Goal: Information Seeking & Learning: Learn about a topic

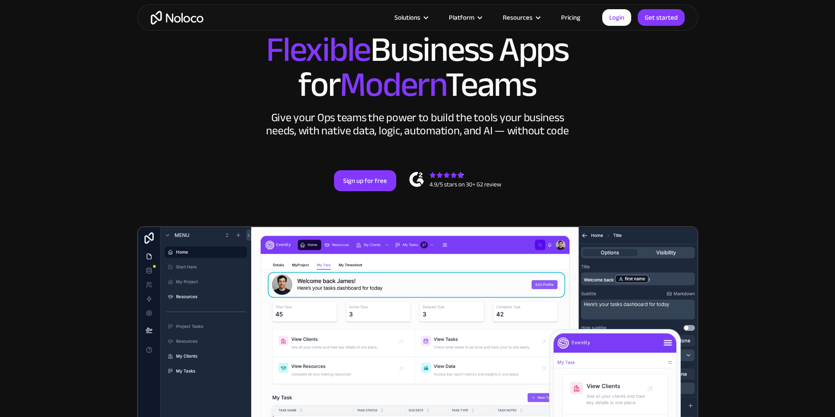
drag, startPoint x: 588, startPoint y: 137, endPoint x: 591, endPoint y: 154, distance: 17.4
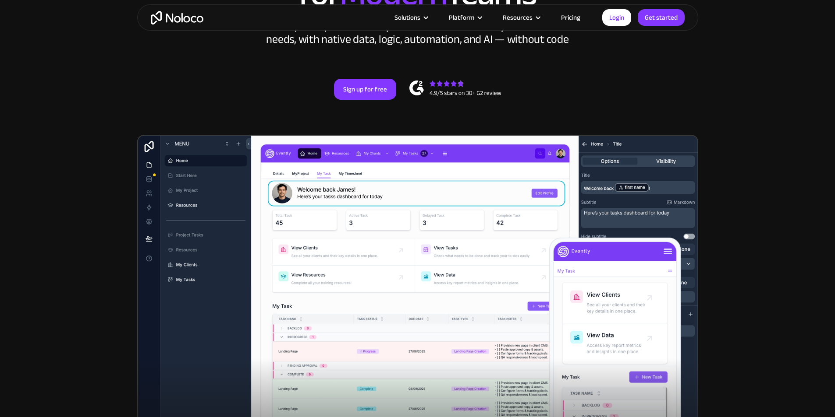
drag, startPoint x: 744, startPoint y: 163, endPoint x: 742, endPoint y: 210, distance: 46.9
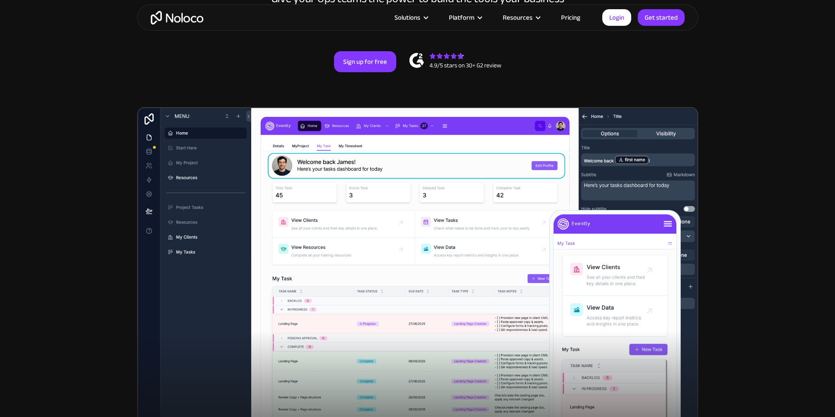
scroll to position [215, 0]
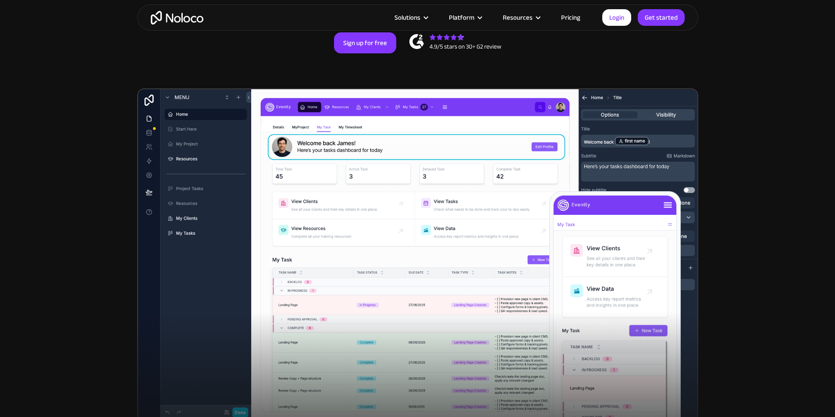
drag, startPoint x: 782, startPoint y: 193, endPoint x: 782, endPoint y: 200, distance: 7.0
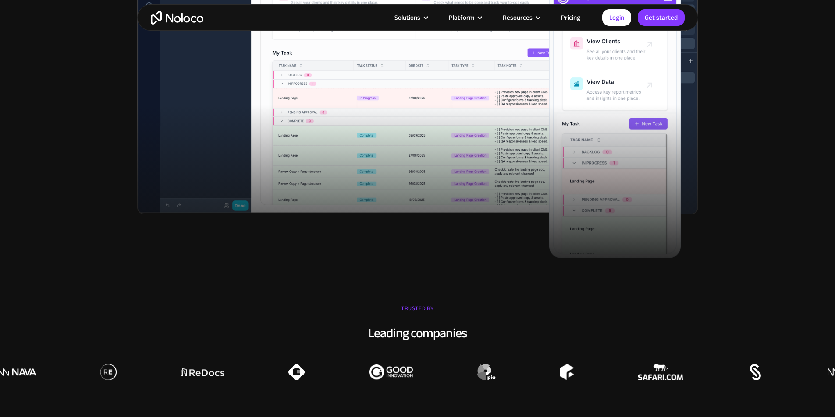
drag, startPoint x: 782, startPoint y: 200, endPoint x: 764, endPoint y: 270, distance: 72.6
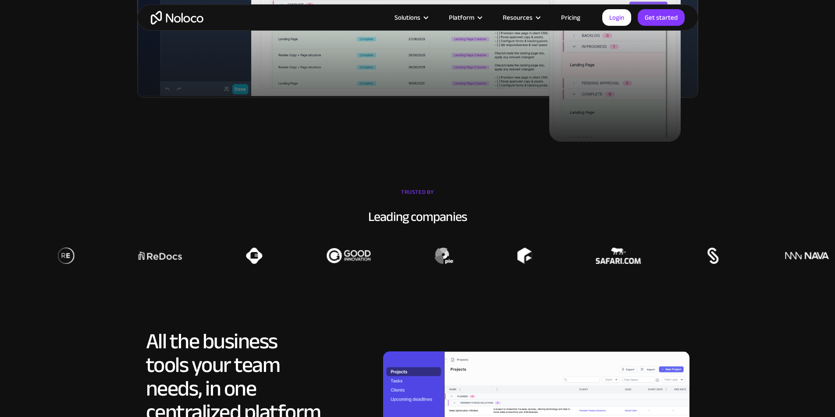
drag, startPoint x: 768, startPoint y: 192, endPoint x: 768, endPoint y: 218, distance: 25.8
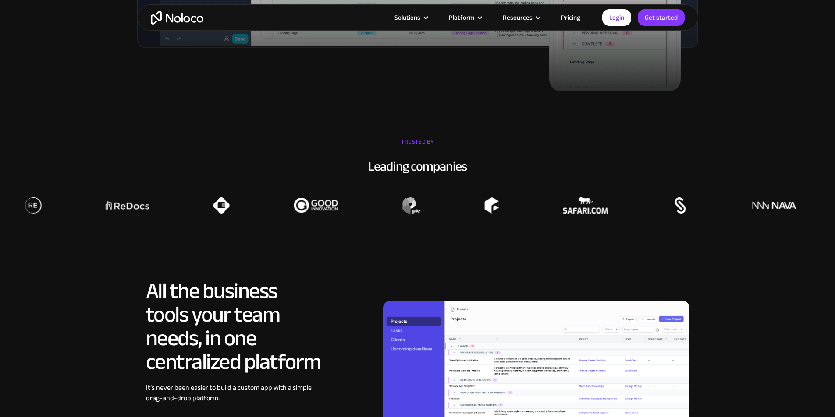
scroll to position [708, 0]
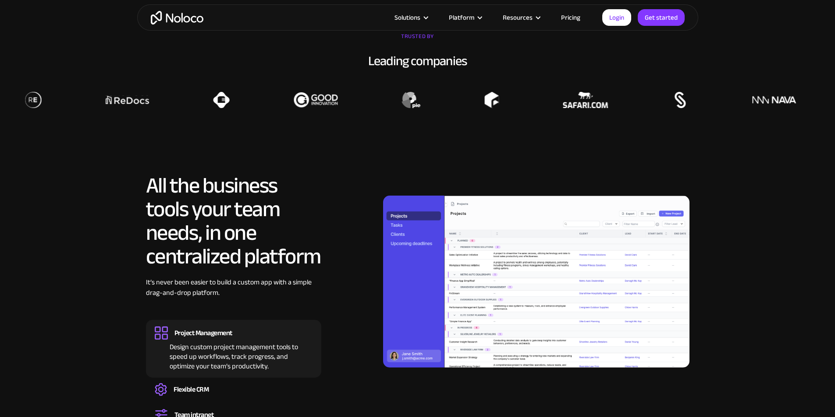
drag, startPoint x: 767, startPoint y: 195, endPoint x: 746, endPoint y: 265, distance: 73.5
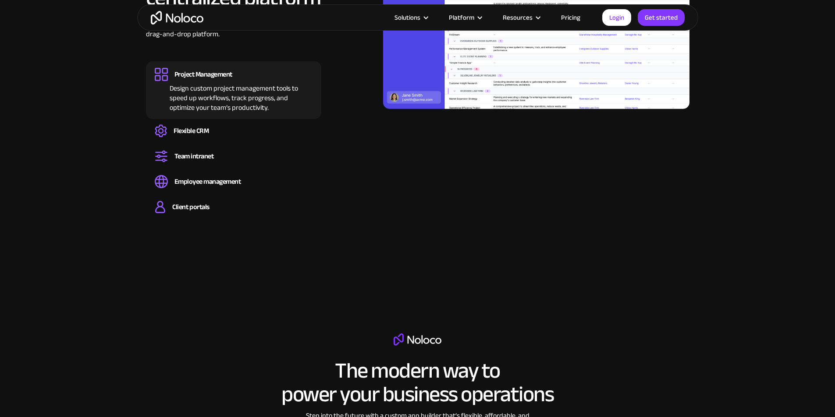
drag, startPoint x: 708, startPoint y: 241, endPoint x: 685, endPoint y: 297, distance: 60.9
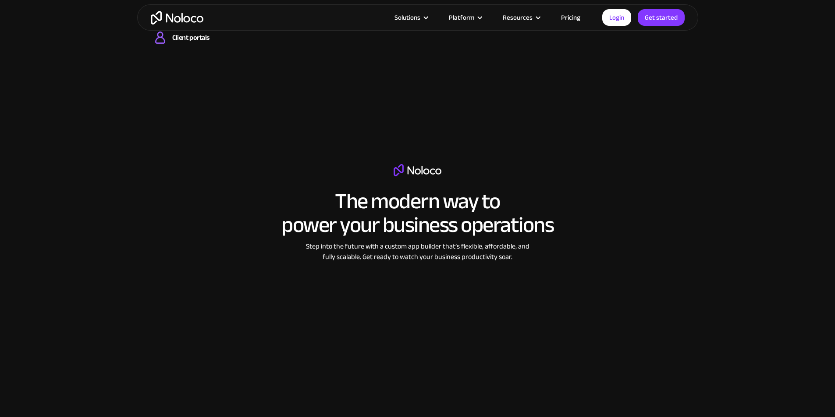
drag, startPoint x: 639, startPoint y: 207, endPoint x: 605, endPoint y: 279, distance: 80.3
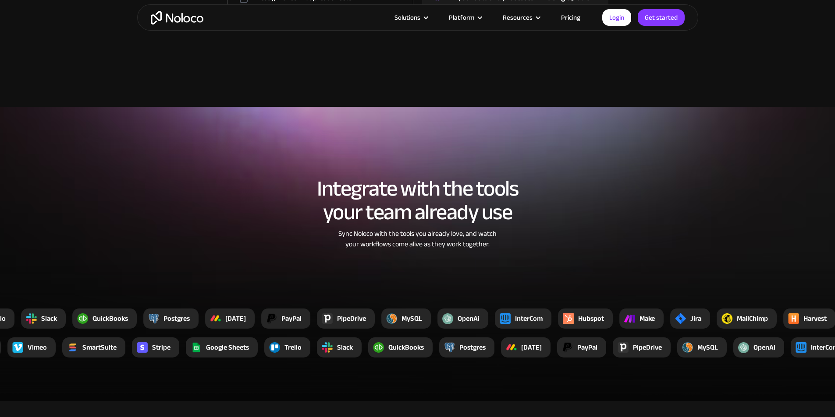
drag, startPoint x: 687, startPoint y: 156, endPoint x: 681, endPoint y: 220, distance: 64.7
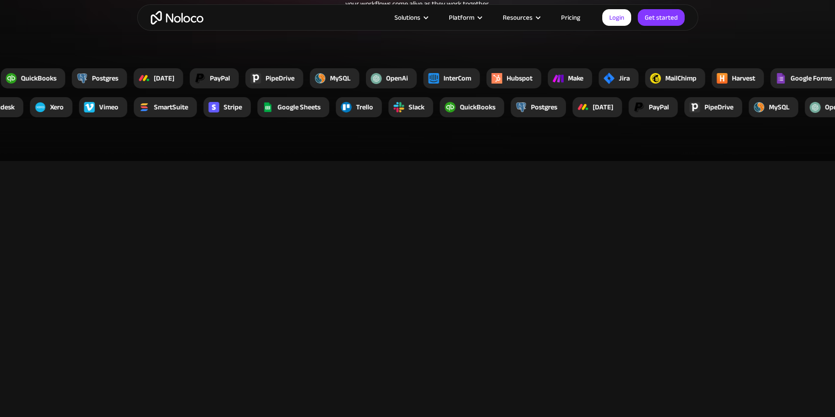
drag, startPoint x: 643, startPoint y: 192, endPoint x: 633, endPoint y: 258, distance: 66.8
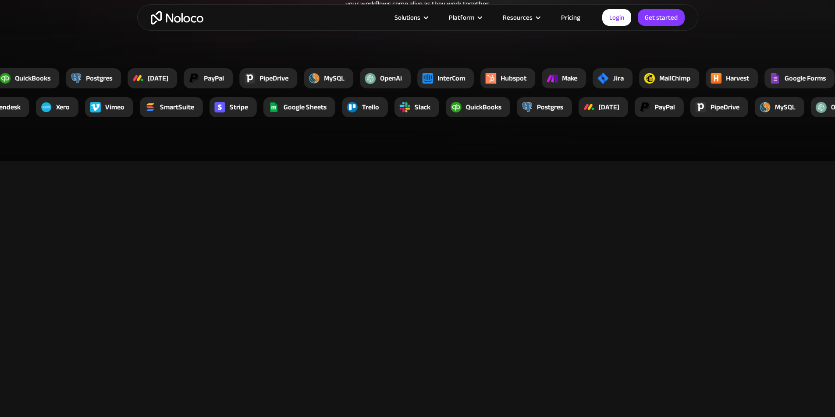
scroll to position [1804, 0]
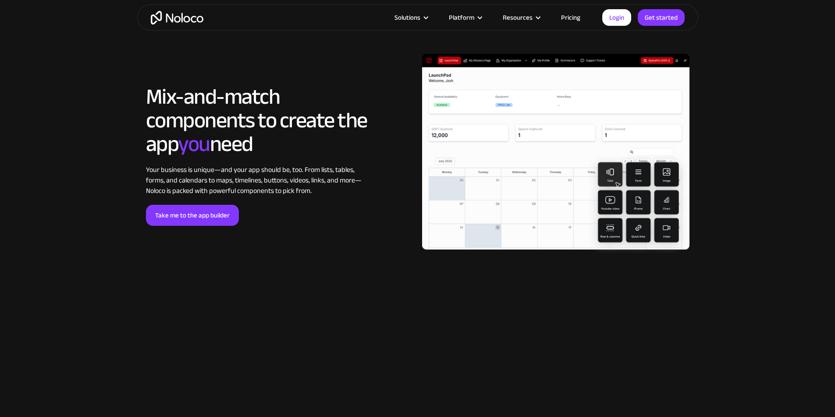
drag, startPoint x: 382, startPoint y: 182, endPoint x: 364, endPoint y: 264, distance: 83.4
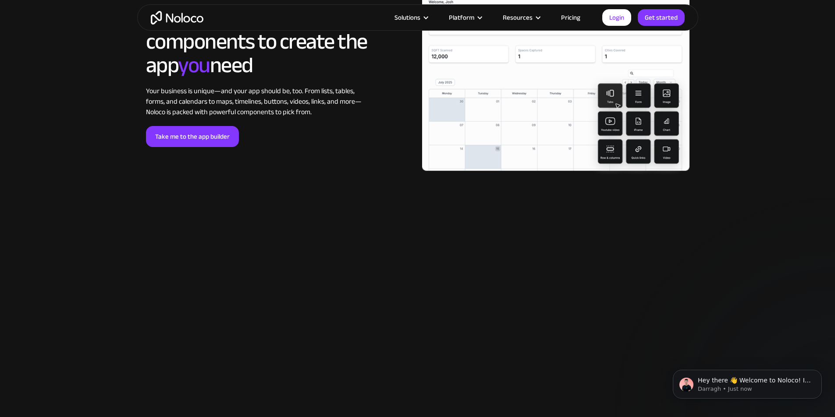
scroll to position [0, 0]
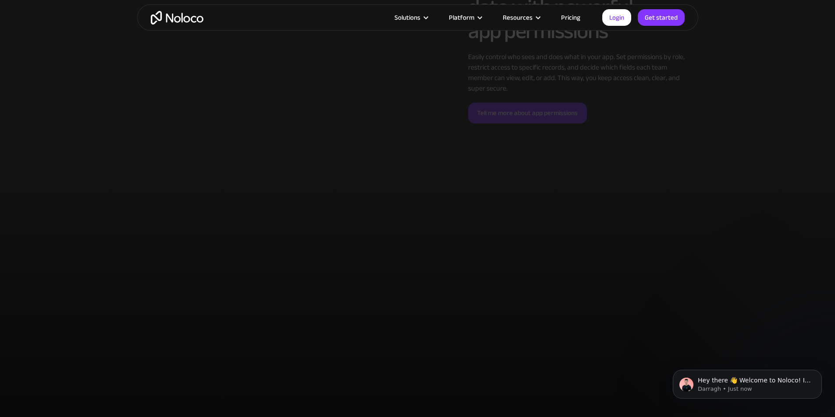
drag, startPoint x: 408, startPoint y: 214, endPoint x: 393, endPoint y: 297, distance: 85.0
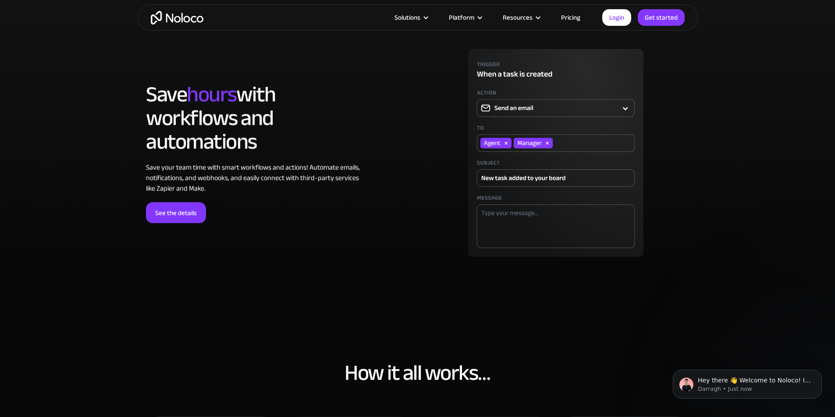
drag, startPoint x: 440, startPoint y: 155, endPoint x: 435, endPoint y: 235, distance: 80.3
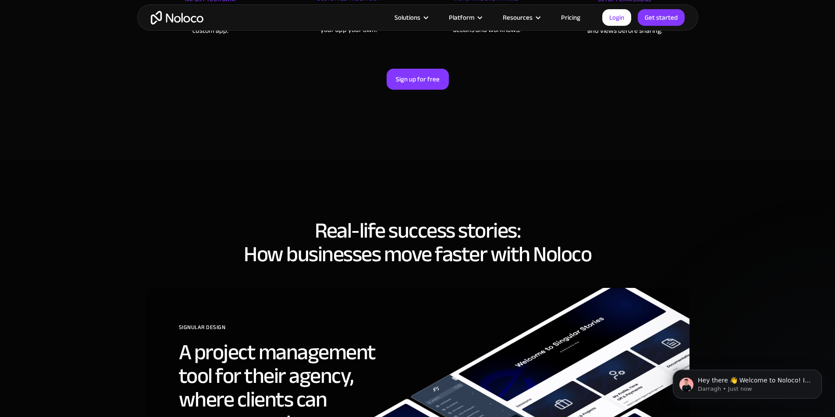
drag, startPoint x: 506, startPoint y: 110, endPoint x: 539, endPoint y: 206, distance: 101.4
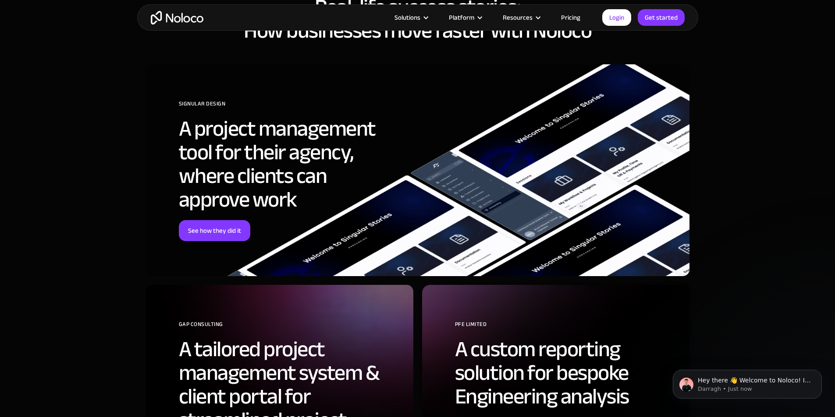
drag, startPoint x: 131, startPoint y: 190, endPoint x: 126, endPoint y: 153, distance: 37.1
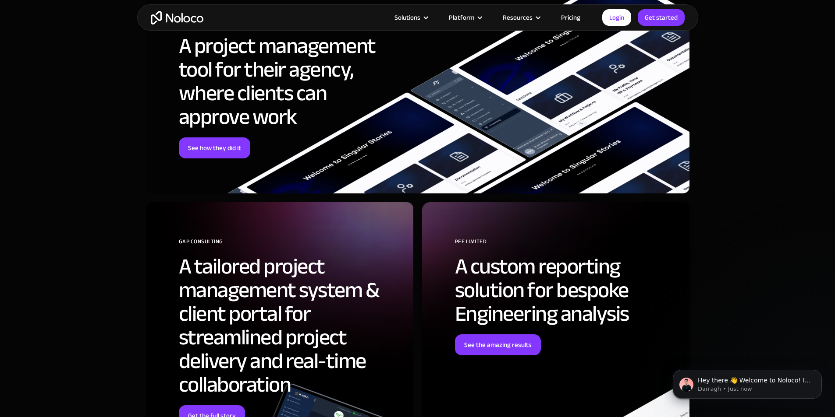
drag, startPoint x: 126, startPoint y: 153, endPoint x: 133, endPoint y: 234, distance: 81.3
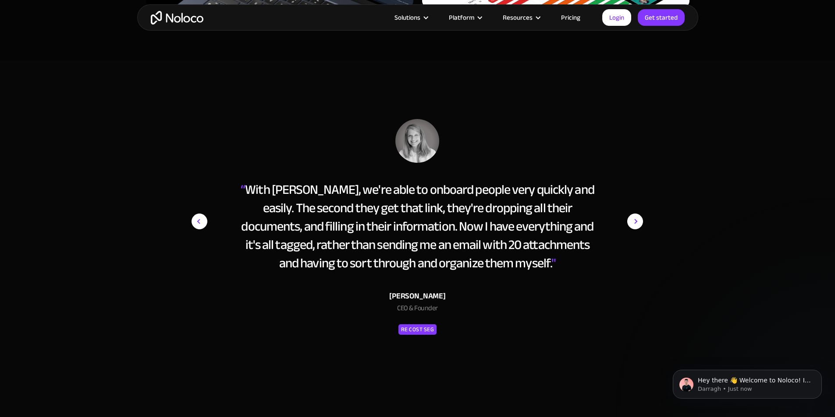
drag, startPoint x: 130, startPoint y: 151, endPoint x: 131, endPoint y: 237, distance: 85.9
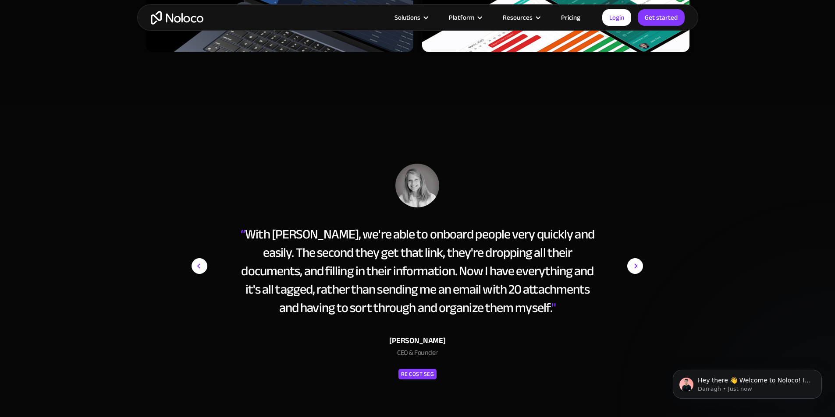
drag, startPoint x: 131, startPoint y: 130, endPoint x: 120, endPoint y: 84, distance: 47.5
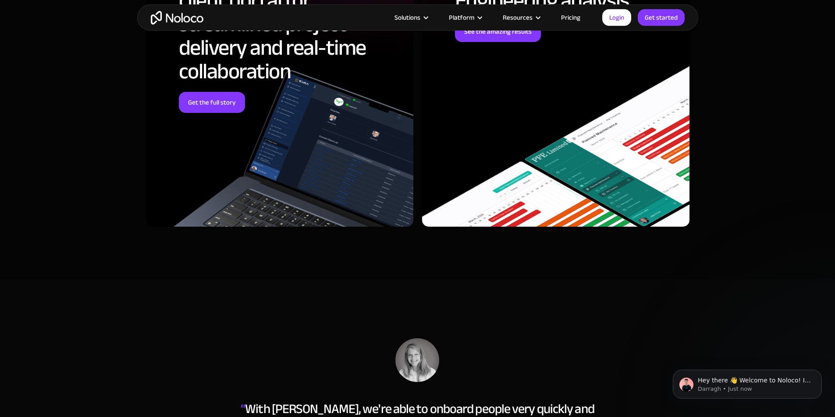
drag, startPoint x: 121, startPoint y: 171, endPoint x: 106, endPoint y: 97, distance: 75.0
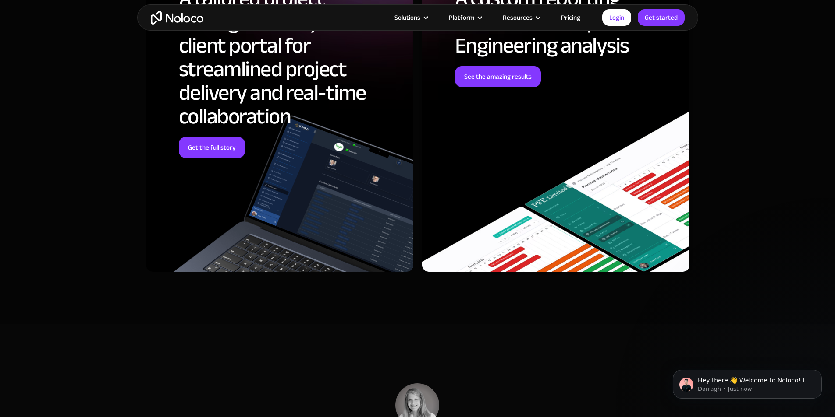
drag, startPoint x: 106, startPoint y: 133, endPoint x: 97, endPoint y: 219, distance: 85.9
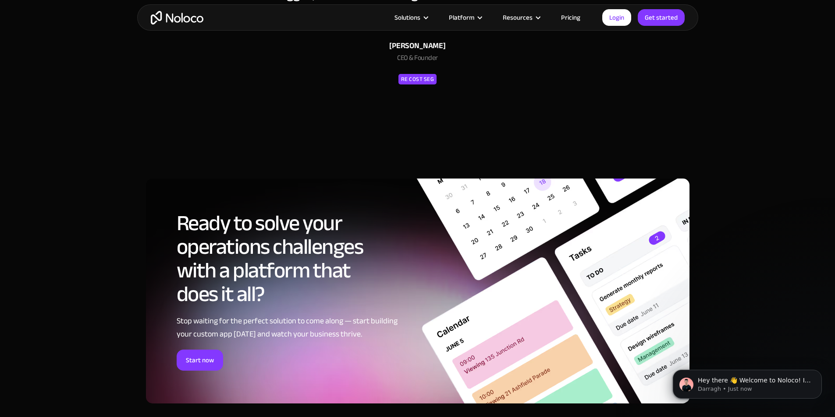
drag, startPoint x: 95, startPoint y: 213, endPoint x: 82, endPoint y: 308, distance: 96.0
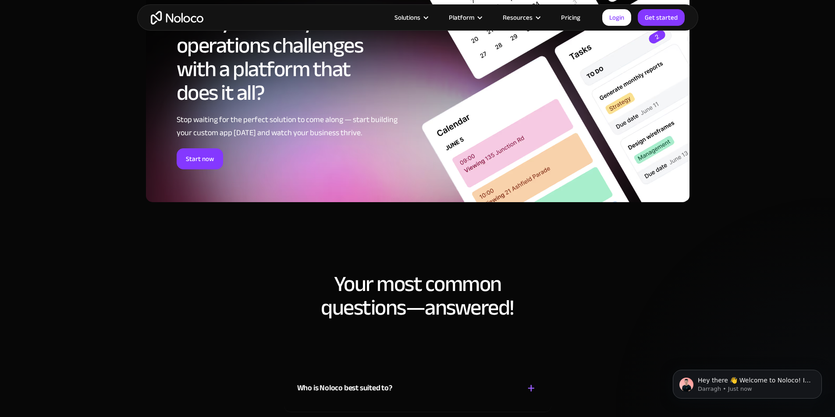
scroll to position [4562, 0]
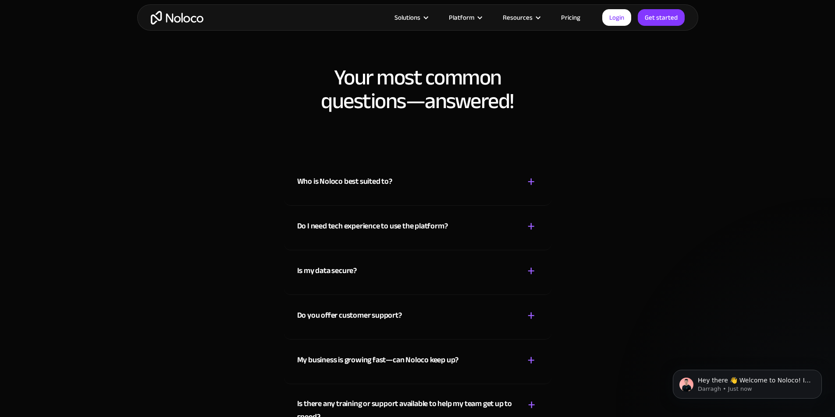
drag, startPoint x: 100, startPoint y: 170, endPoint x: 81, endPoint y: 242, distance: 74.3
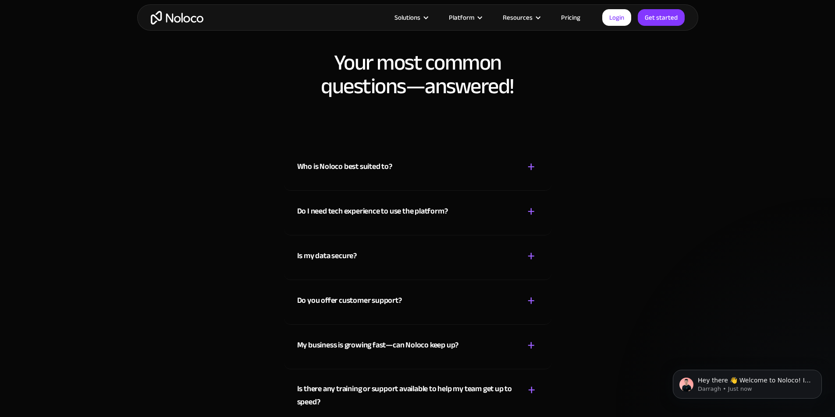
scroll to position [4595, 0]
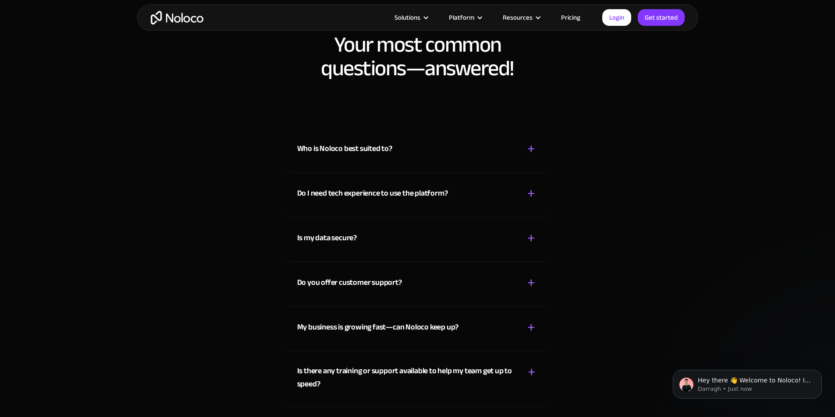
click at [380, 156] on div "Who is Noloco best suited to?" at bounding box center [344, 148] width 95 height 13
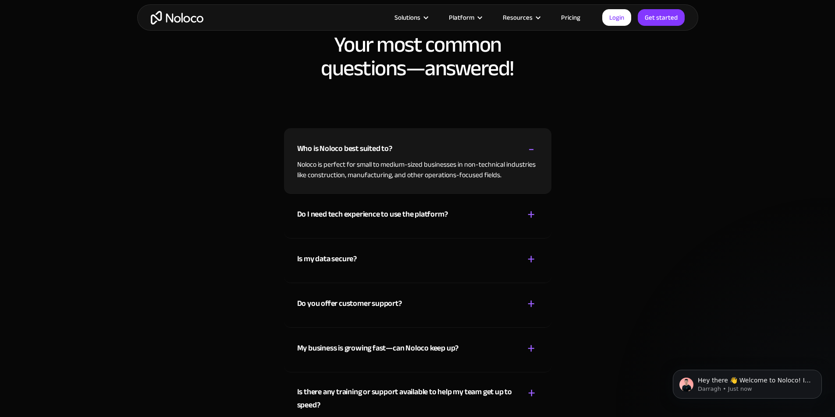
click at [375, 159] on div "Who is Noloco best suited to? + -" at bounding box center [417, 143] width 241 height 31
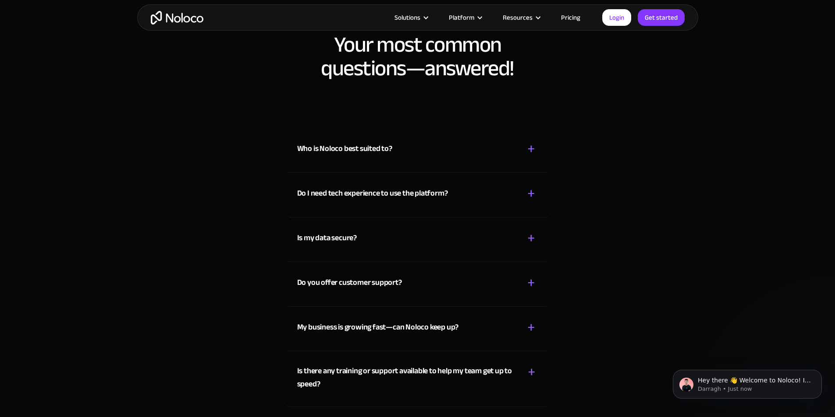
click at [371, 156] on div "Who is Noloco best suited to?" at bounding box center [344, 148] width 95 height 13
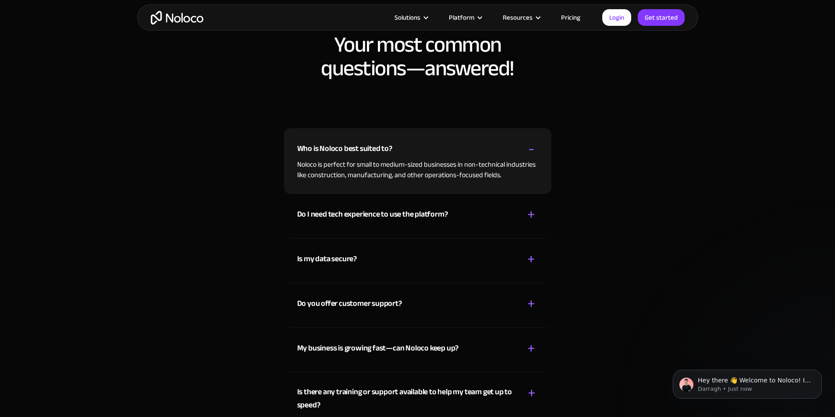
click at [374, 221] on div "Do I need tech experience to use the platform?" at bounding box center [372, 214] width 151 height 13
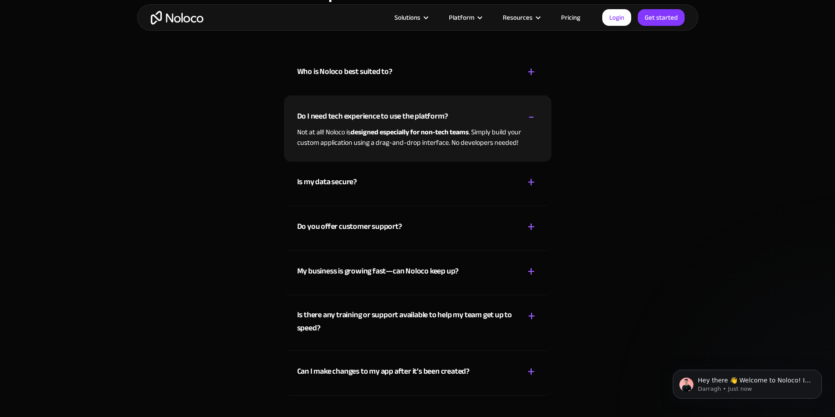
scroll to position [4735, 0]
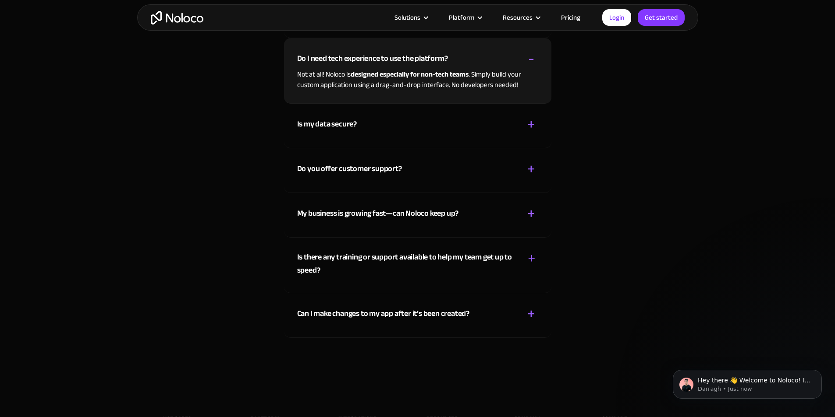
drag, startPoint x: 246, startPoint y: 169, endPoint x: 265, endPoint y: 209, distance: 44.7
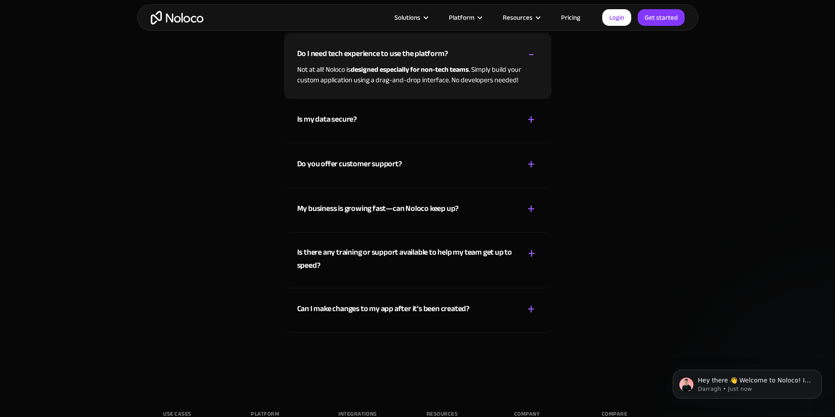
click at [294, 188] on div "Do you offer customer support? + - Yes! We provide customer support through var…" at bounding box center [417, 166] width 267 height 45
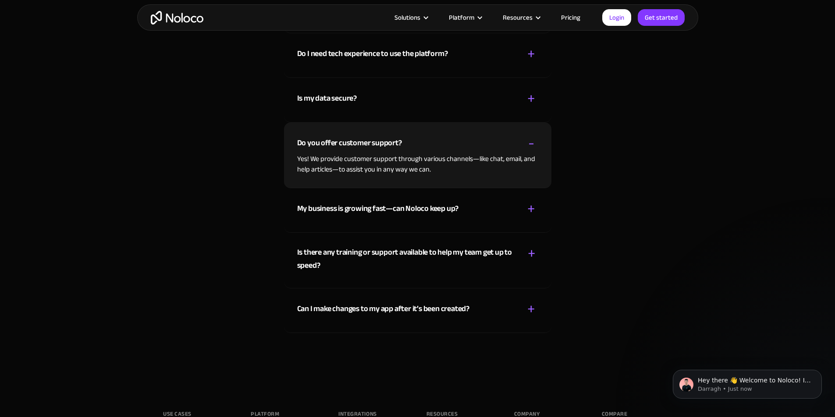
click at [317, 150] on div "Do you offer customer support?" at bounding box center [349, 143] width 105 height 13
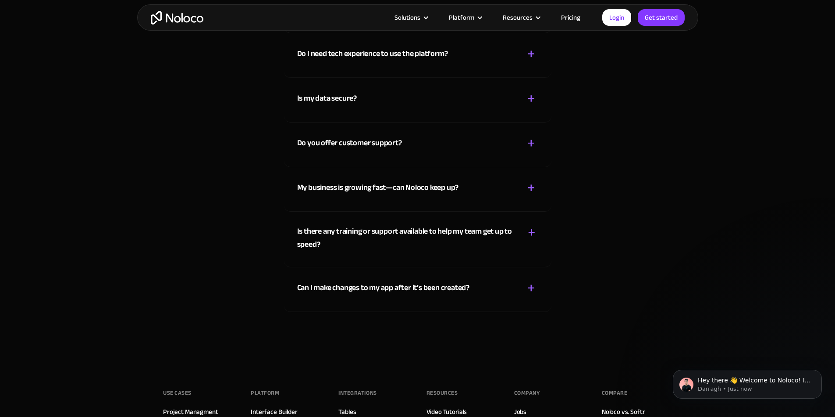
click at [318, 195] on div "My business is growing fast—can Noloco keep up?" at bounding box center [378, 187] width 162 height 13
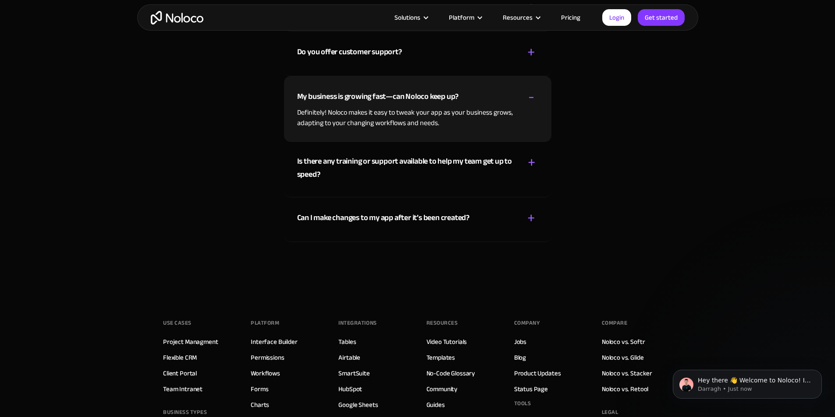
drag, startPoint x: 244, startPoint y: 197, endPoint x: 243, endPoint y: 211, distance: 14.0
click at [311, 180] on div "Is there any training or support available to help my team get up to speed?" at bounding box center [406, 167] width 218 height 26
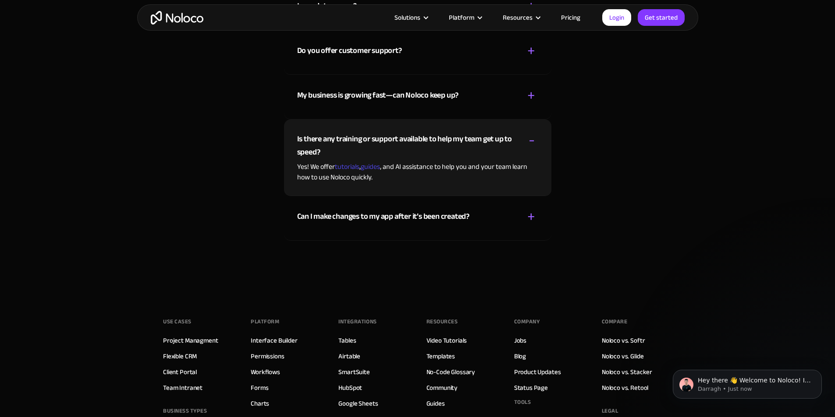
click at [341, 227] on div "Can I make changes to my app after it’s been created? + -" at bounding box center [417, 211] width 241 height 31
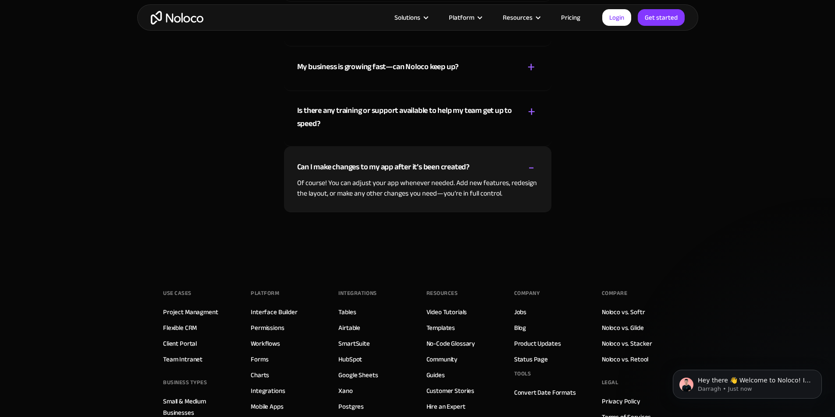
drag, startPoint x: 225, startPoint y: 251, endPoint x: 221, endPoint y: 268, distance: 17.1
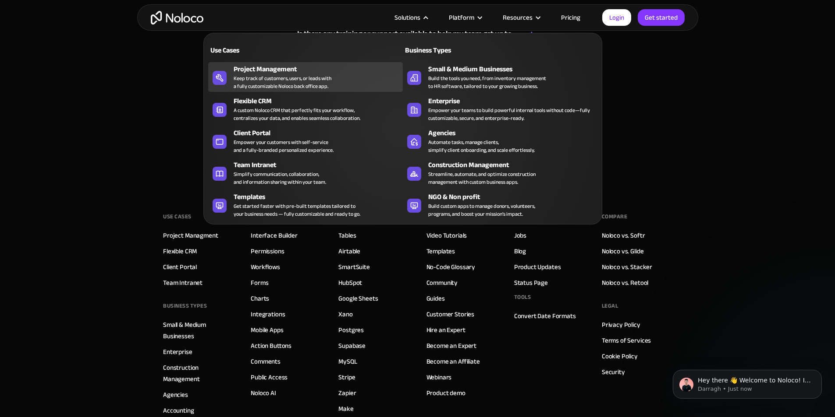
click at [323, 74] on div "Project Management" at bounding box center [319, 69] width 173 height 11
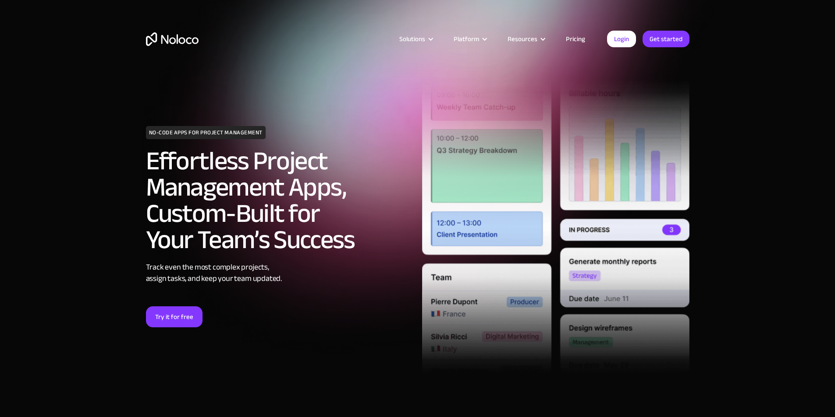
drag, startPoint x: 298, startPoint y: 141, endPoint x: 302, endPoint y: 162, distance: 20.9
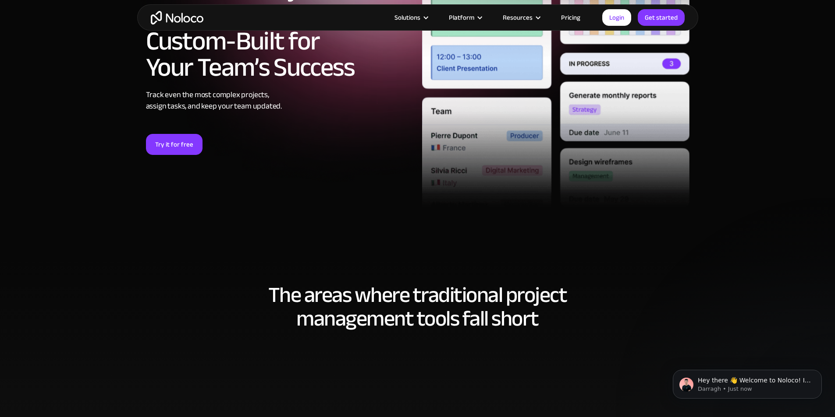
drag, startPoint x: 361, startPoint y: 147, endPoint x: 345, endPoint y: 245, distance: 99.5
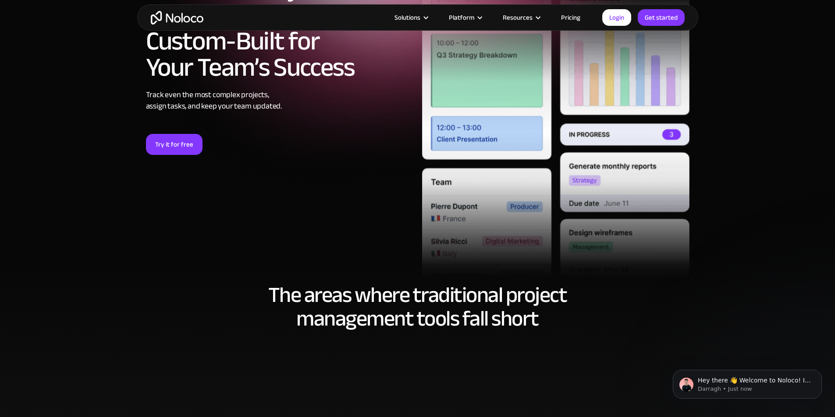
scroll to position [386, 0]
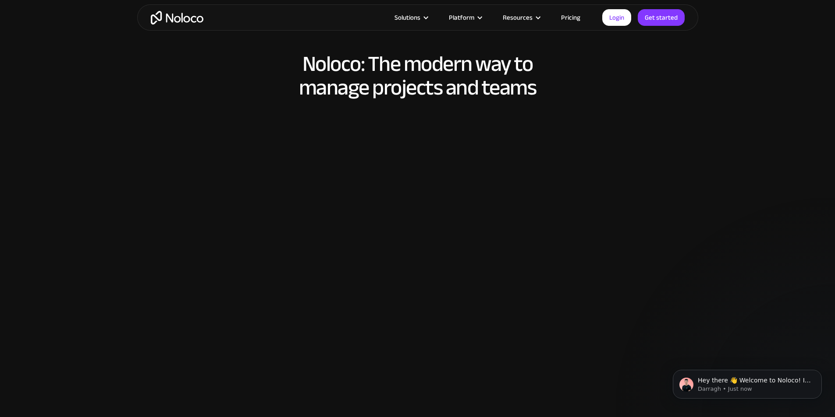
drag, startPoint x: 621, startPoint y: 160, endPoint x: 601, endPoint y: 245, distance: 87.3
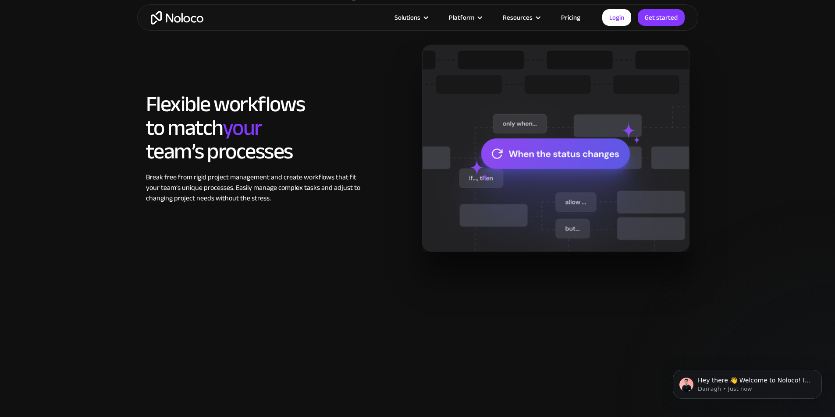
drag, startPoint x: 93, startPoint y: 125, endPoint x: 118, endPoint y: 233, distance: 110.6
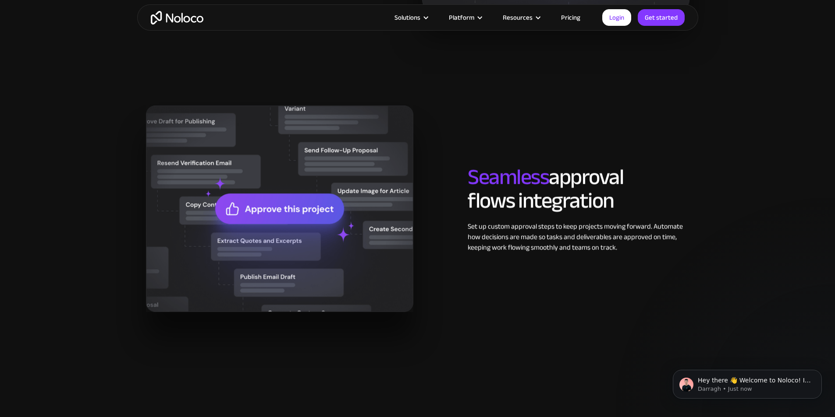
drag, startPoint x: 140, startPoint y: 119, endPoint x: 145, endPoint y: 112, distance: 8.9
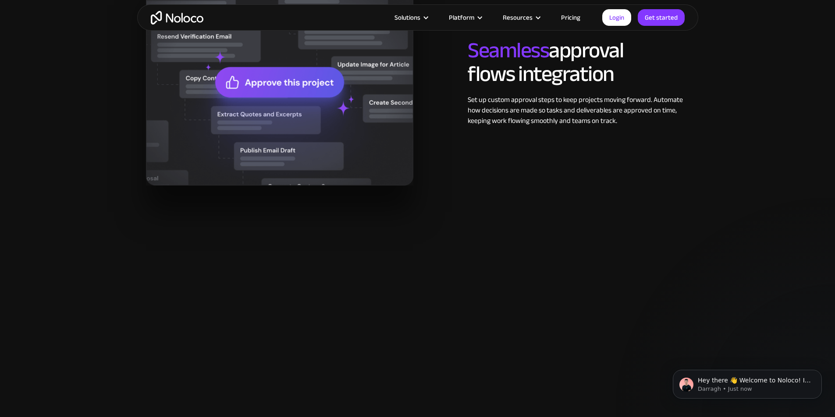
drag, startPoint x: 183, startPoint y: 125, endPoint x: 166, endPoint y: 222, distance: 98.3
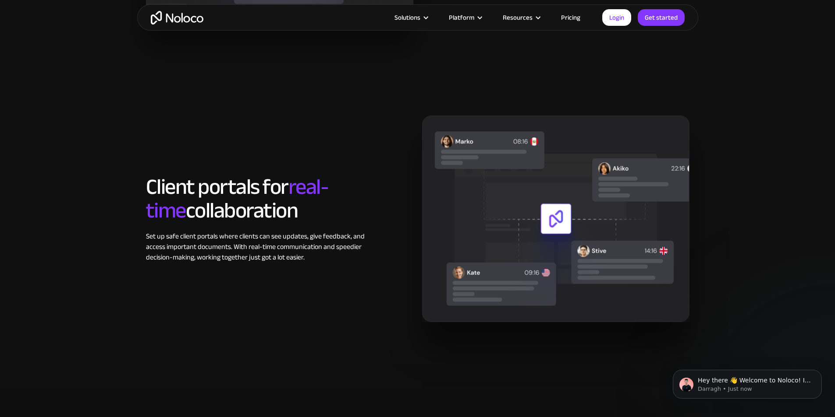
drag, startPoint x: 163, startPoint y: 153, endPoint x: 156, endPoint y: 185, distance: 32.7
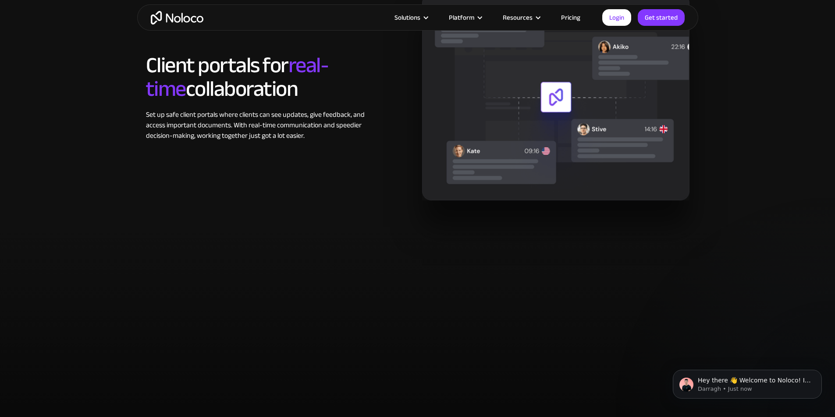
drag, startPoint x: 164, startPoint y: 146, endPoint x: 154, endPoint y: 240, distance: 94.3
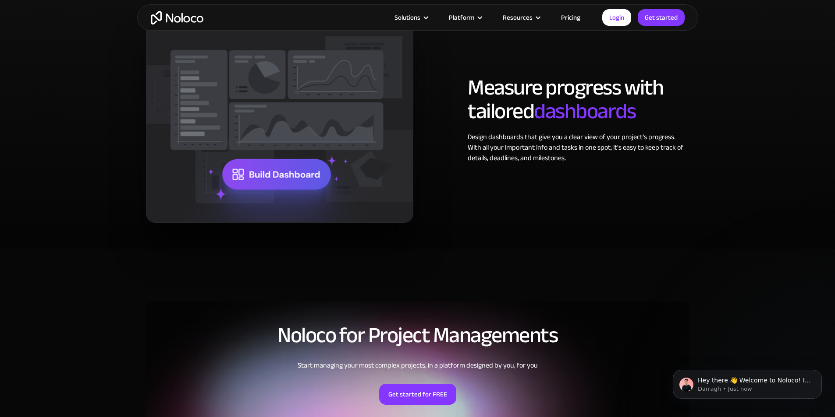
drag, startPoint x: 555, startPoint y: 220, endPoint x: 541, endPoint y: 295, distance: 76.6
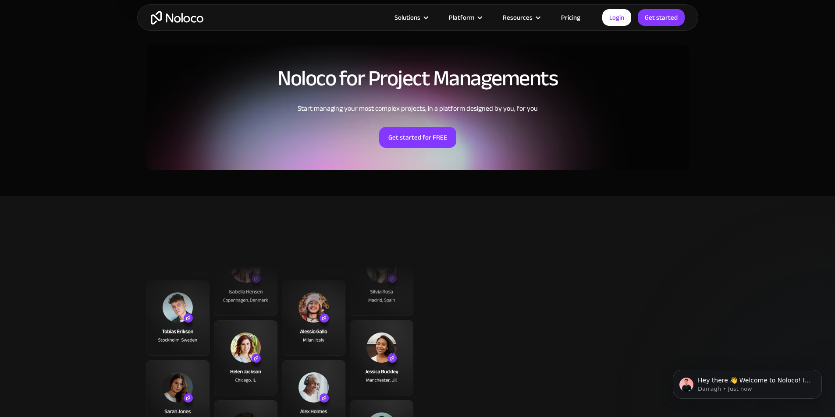
drag, startPoint x: 532, startPoint y: 273, endPoint x: 525, endPoint y: 359, distance: 85.7
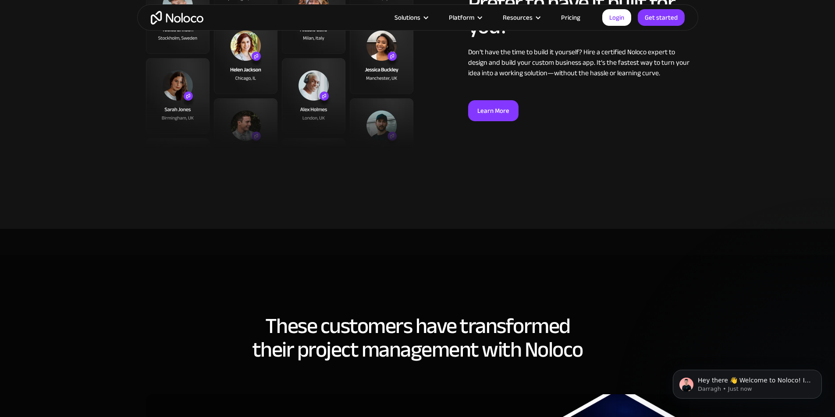
drag, startPoint x: 373, startPoint y: 183, endPoint x: 316, endPoint y: 226, distance: 71.6
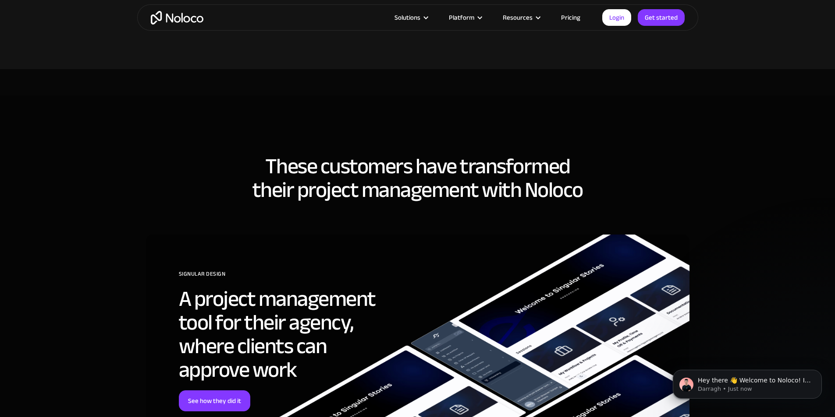
scroll to position [2423, 0]
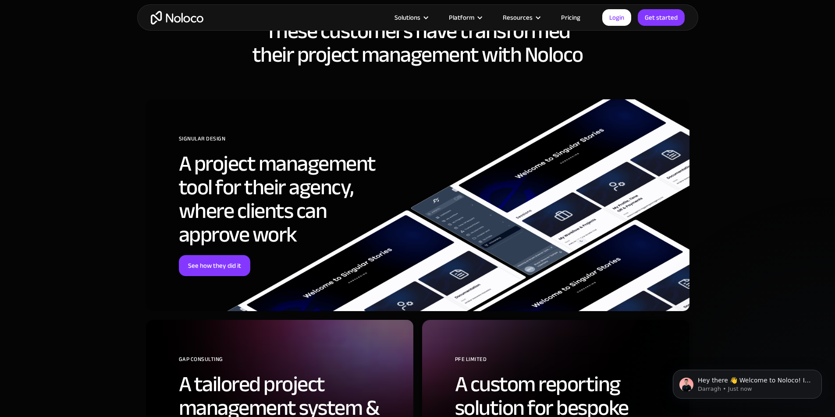
drag, startPoint x: 186, startPoint y: 176, endPoint x: 181, endPoint y: 231, distance: 55.4
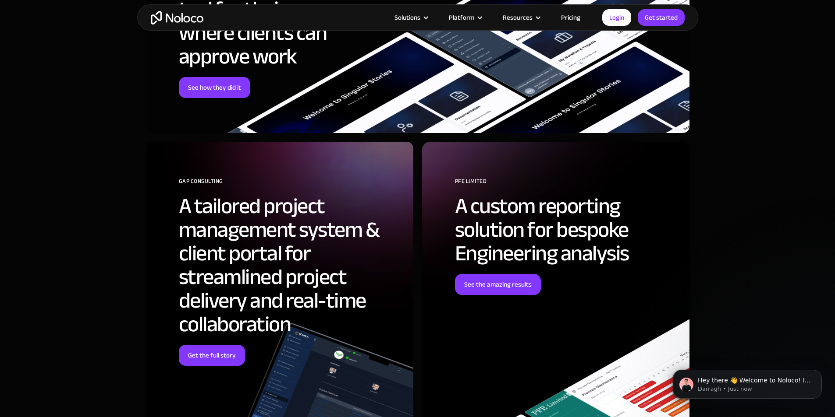
scroll to position [2855, 0]
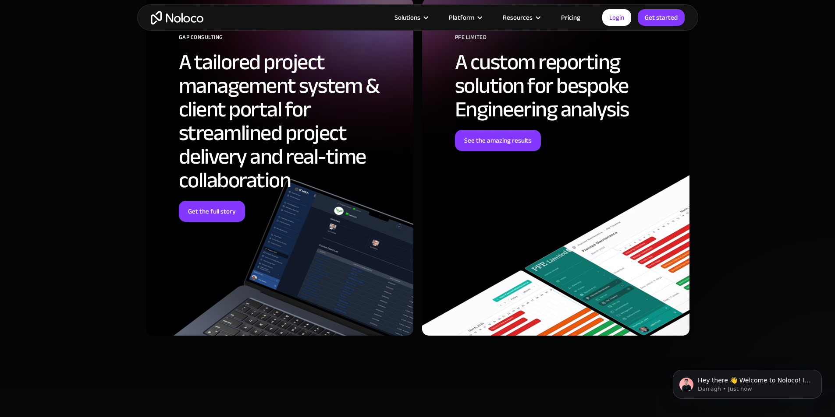
drag, startPoint x: 153, startPoint y: 153, endPoint x: 135, endPoint y: 257, distance: 105.0
click at [222, 215] on link "Get the full story" at bounding box center [212, 211] width 66 height 21
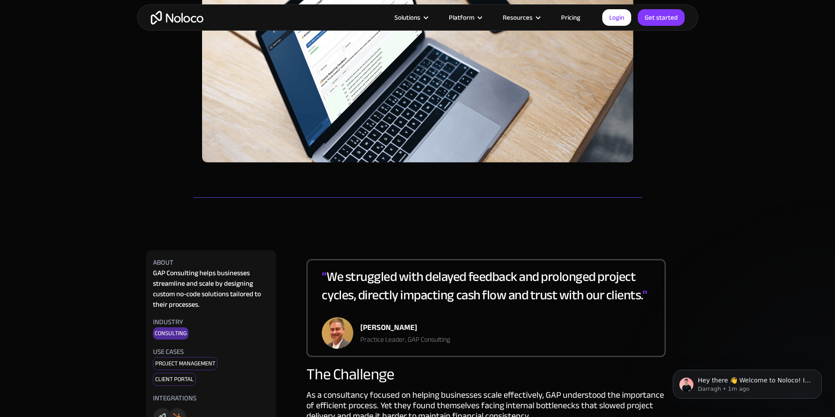
drag, startPoint x: 154, startPoint y: 130, endPoint x: 151, endPoint y: 218, distance: 87.7
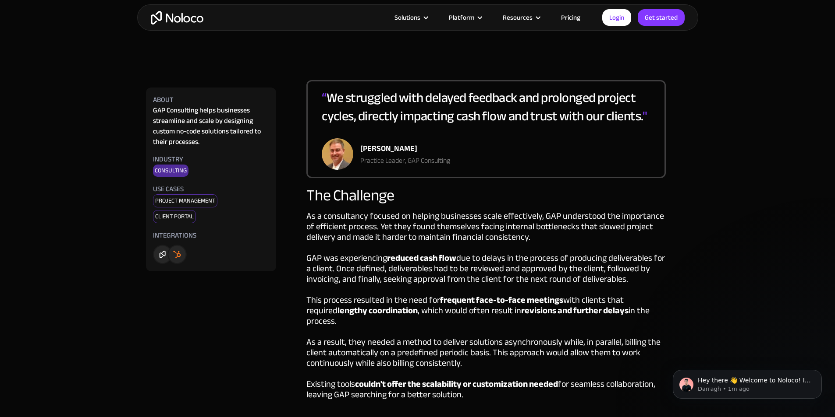
drag, startPoint x: 137, startPoint y: 171, endPoint x: 117, endPoint y: 232, distance: 64.3
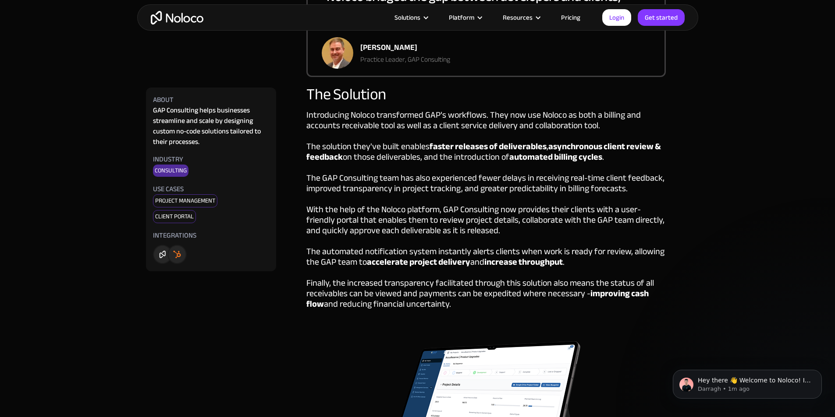
drag, startPoint x: 126, startPoint y: 255, endPoint x: 119, endPoint y: 267, distance: 13.4
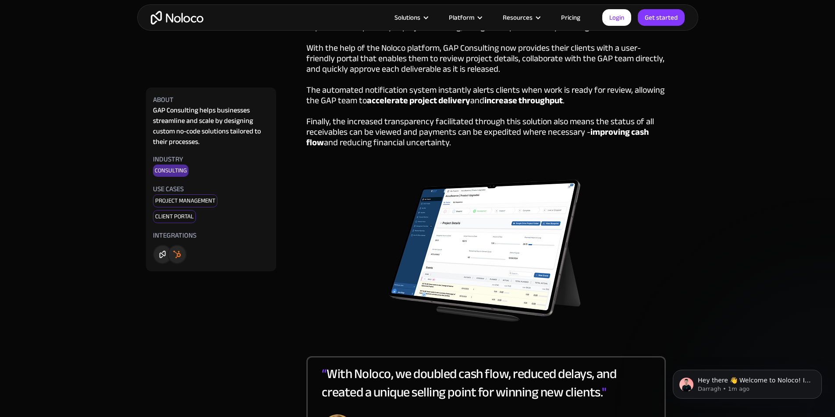
drag, startPoint x: 120, startPoint y: 194, endPoint x: 119, endPoint y: 215, distance: 21.0
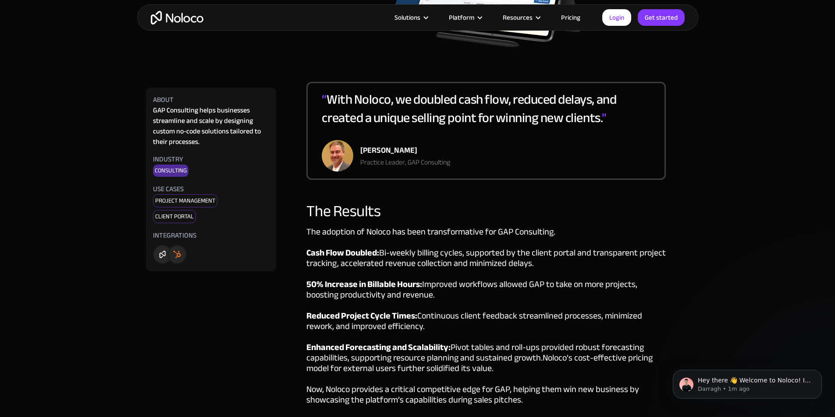
drag, startPoint x: 117, startPoint y: 267, endPoint x: 118, endPoint y: 251, distance: 15.8
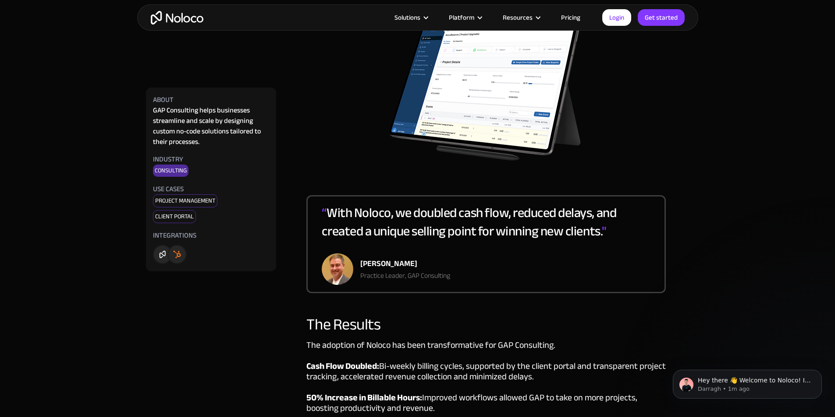
drag, startPoint x: 121, startPoint y: 239, endPoint x: 133, endPoint y: 133, distance: 106.2
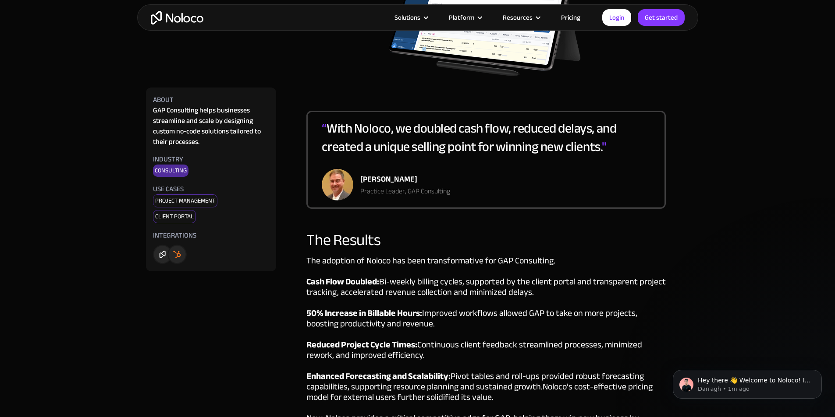
drag, startPoint x: 146, startPoint y: 150, endPoint x: 145, endPoint y: 263, distance: 113.0
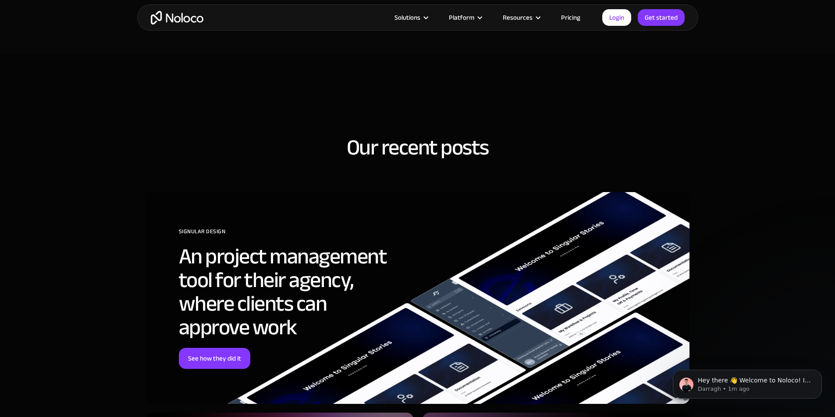
drag, startPoint x: 170, startPoint y: 279, endPoint x: 167, endPoint y: 258, distance: 21.2
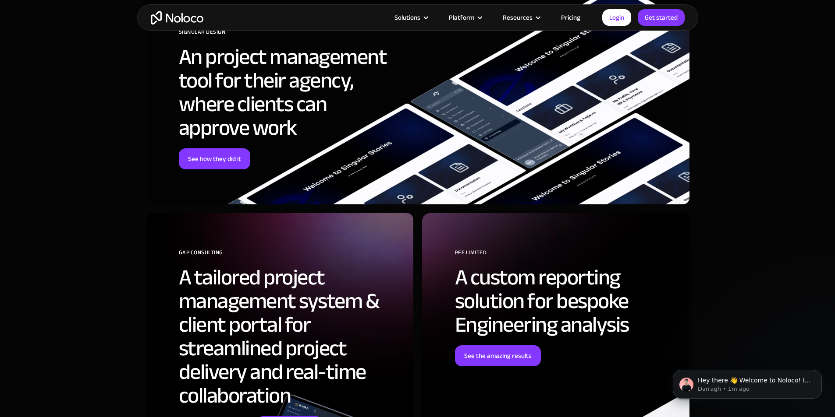
drag, startPoint x: 141, startPoint y: 300, endPoint x: 143, endPoint y: 285, distance: 15.1
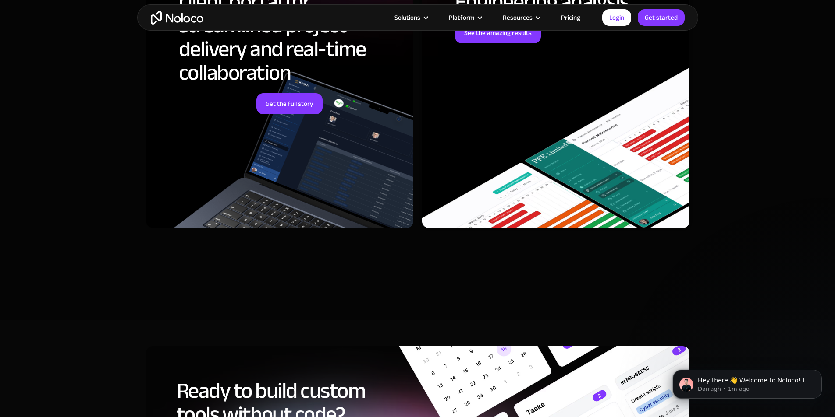
drag, startPoint x: 148, startPoint y: 238, endPoint x: 164, endPoint y: 335, distance: 98.7
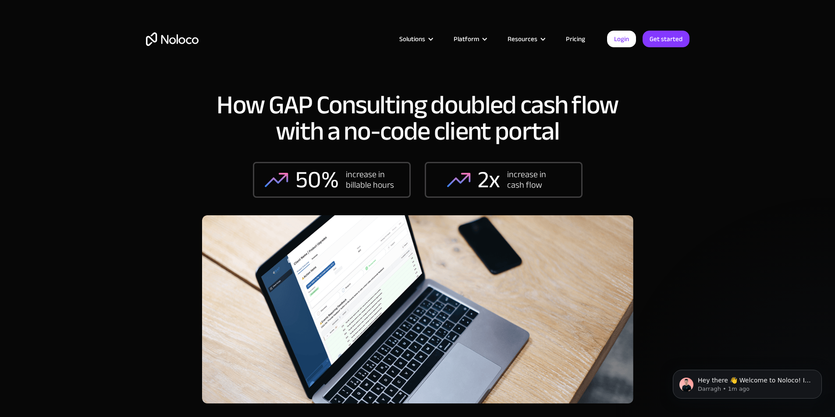
drag, startPoint x: 165, startPoint y: 256, endPoint x: 260, endPoint y: 65, distance: 213.1
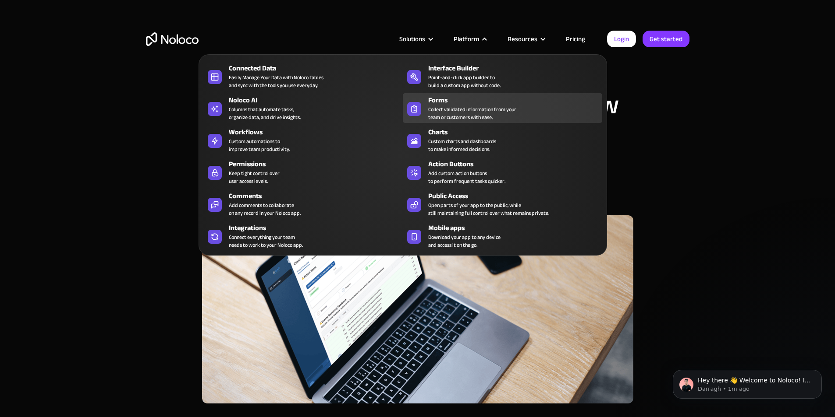
click at [510, 110] on div "Collect validated information from your team or customers with ease." at bounding box center [472, 114] width 88 height 16
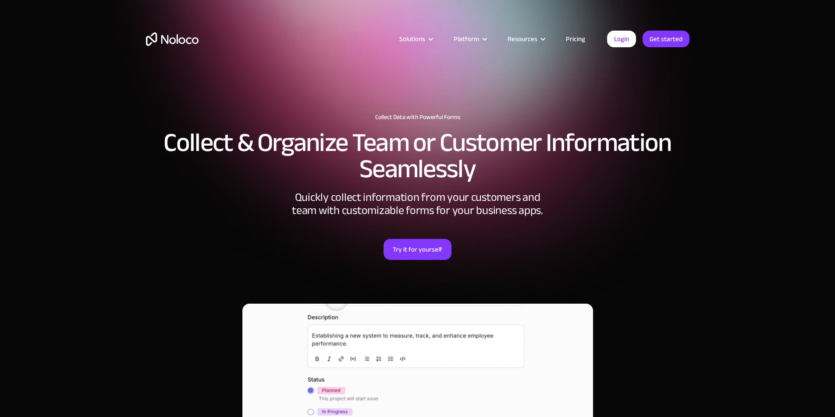
scroll to position [45, 0]
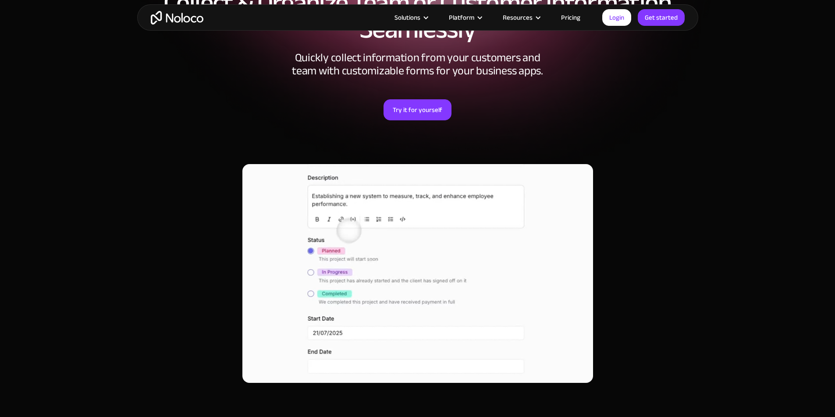
drag, startPoint x: 192, startPoint y: 243, endPoint x: 182, endPoint y: 249, distance: 12.0
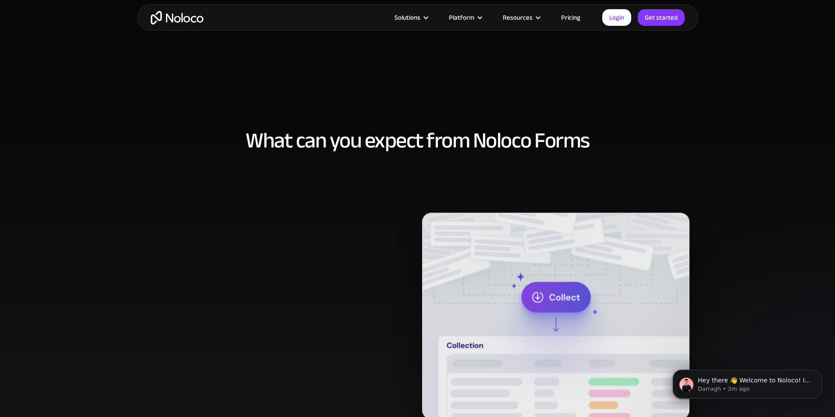
scroll to position [0, 0]
